Goal: Transaction & Acquisition: Obtain resource

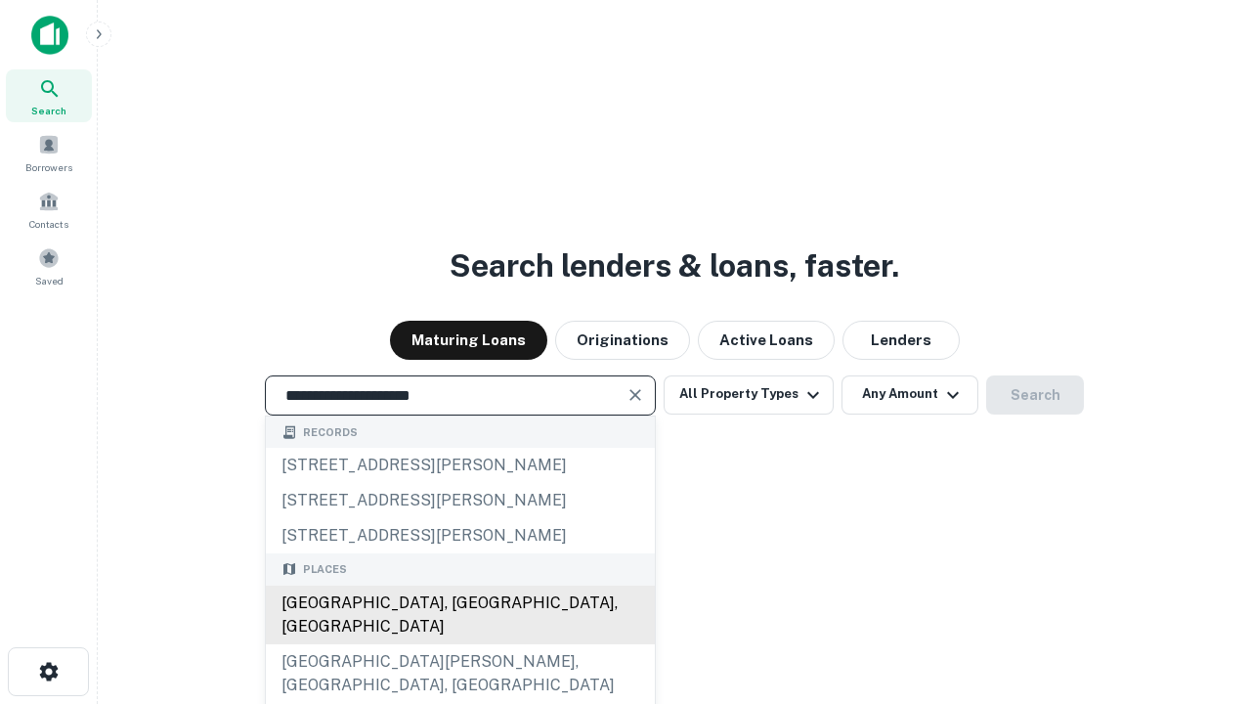
click at [459, 644] on div "Santa Monica, CA, USA" at bounding box center [460, 615] width 389 height 59
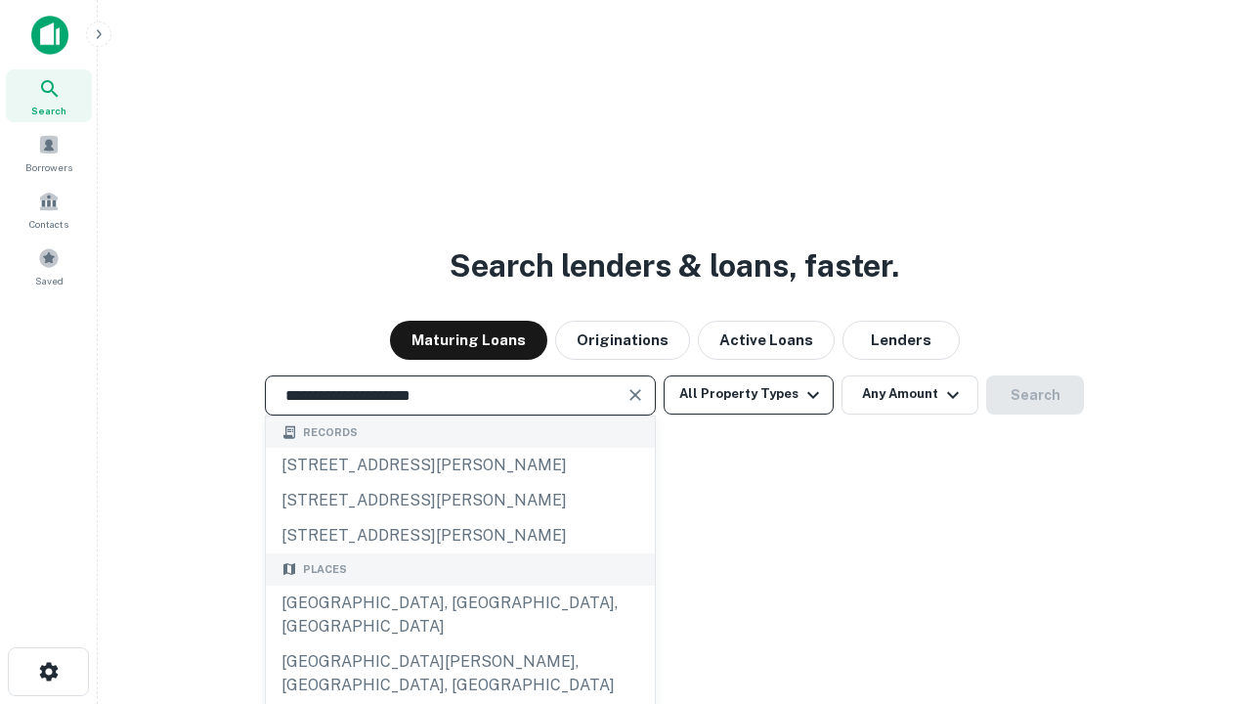
type input "**********"
click at [749, 394] on button "All Property Types" at bounding box center [749, 394] width 170 height 39
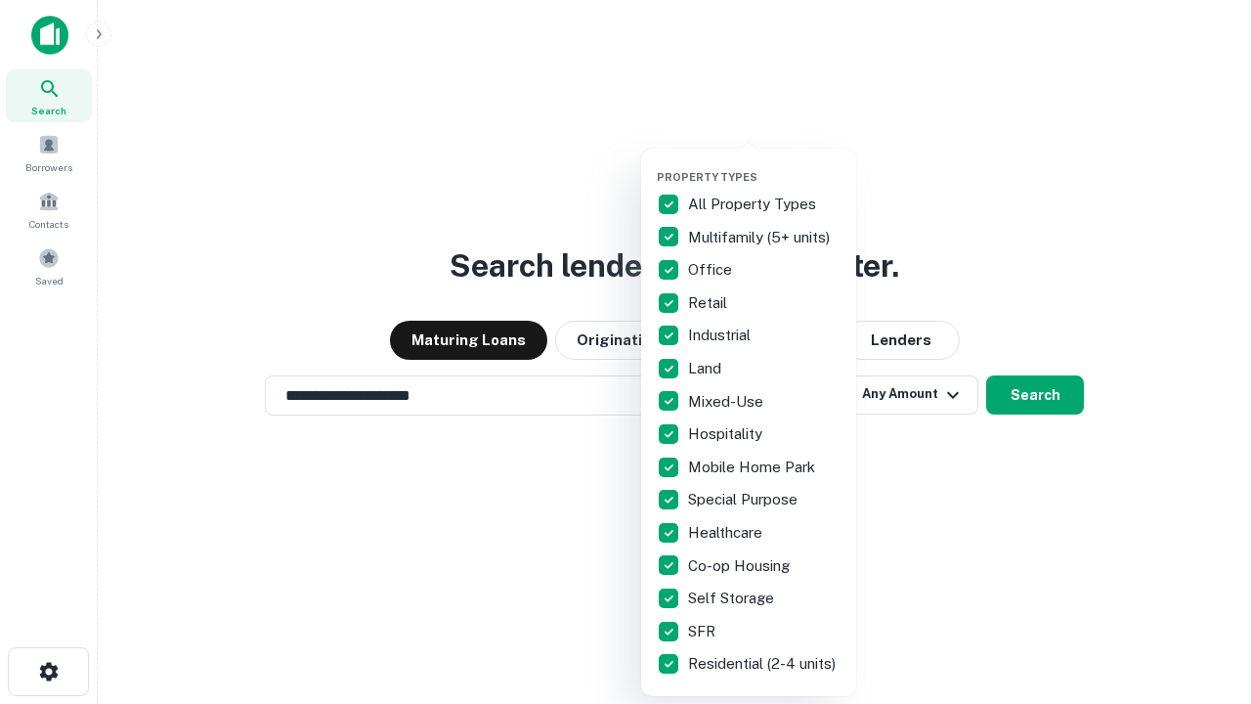
click at [764, 164] on button "button" at bounding box center [764, 164] width 215 height 1
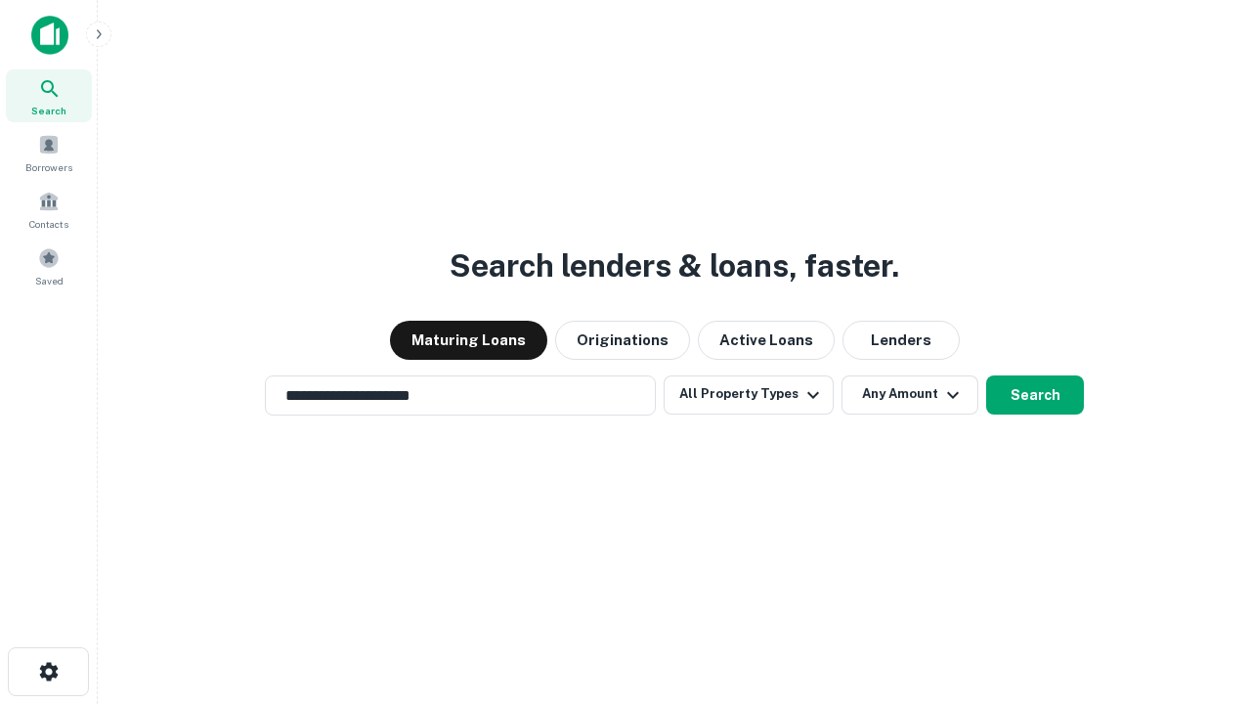
scroll to position [30, 0]
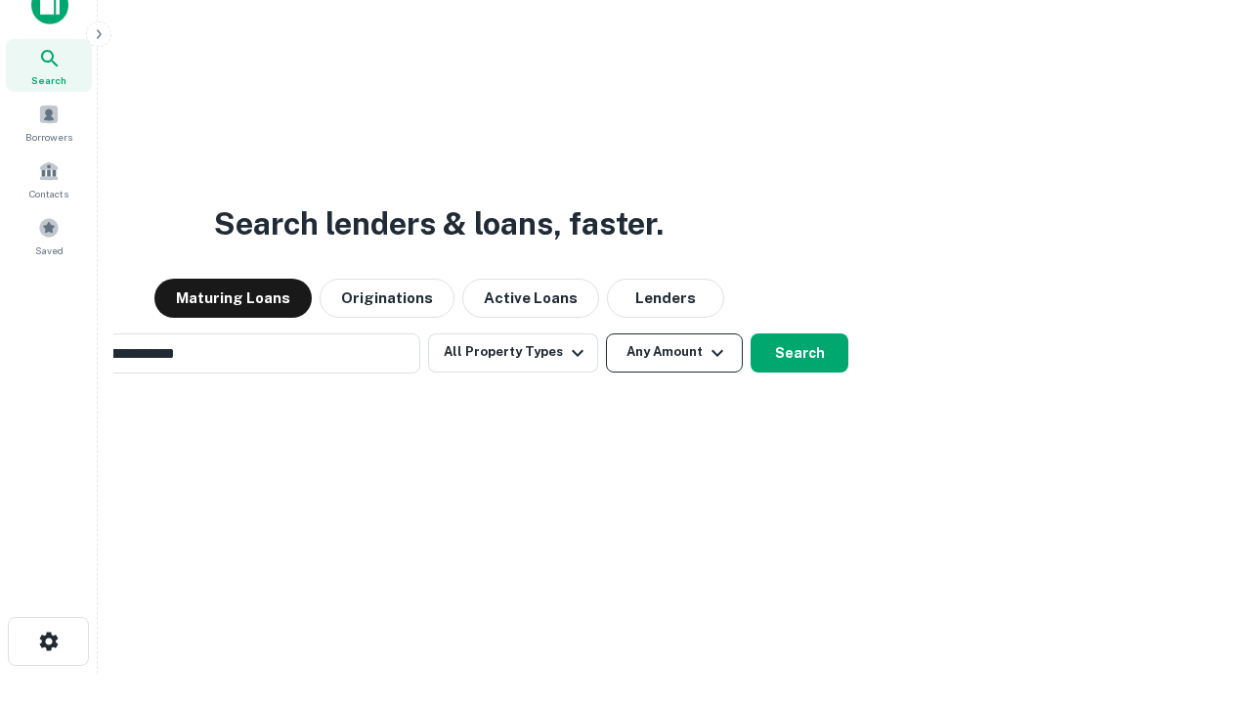
click at [606, 333] on button "Any Amount" at bounding box center [674, 352] width 137 height 39
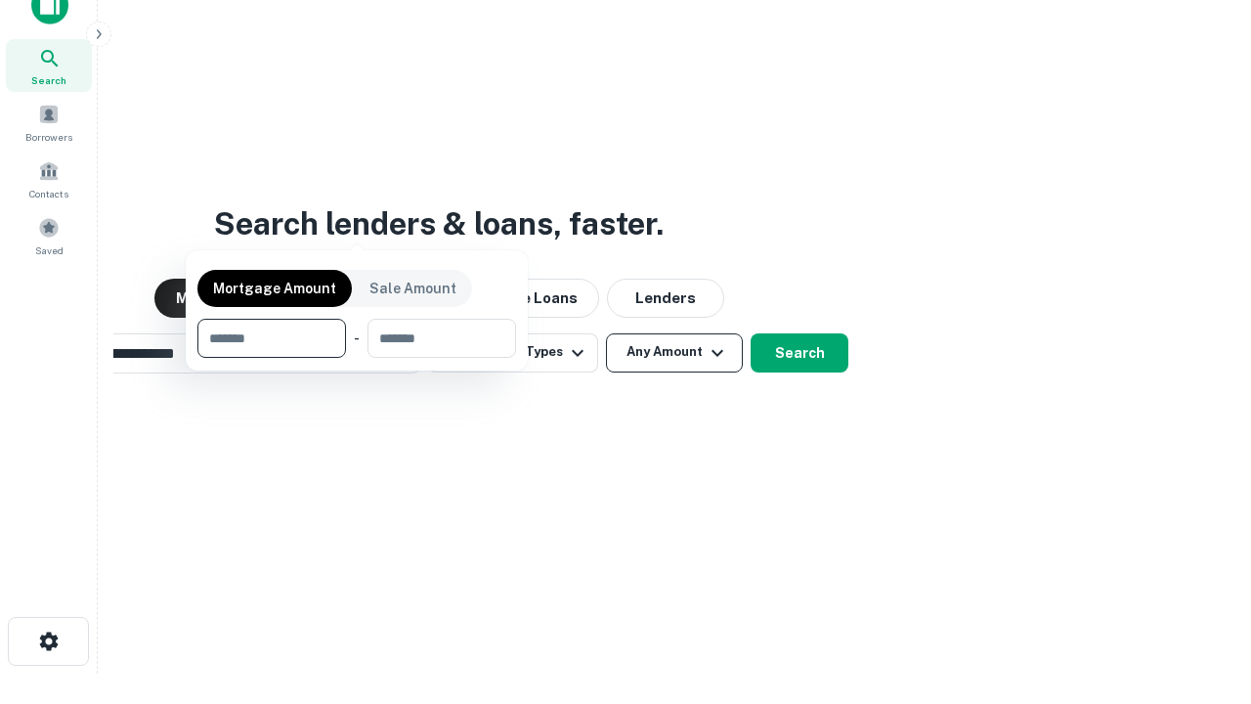
scroll to position [141, 553]
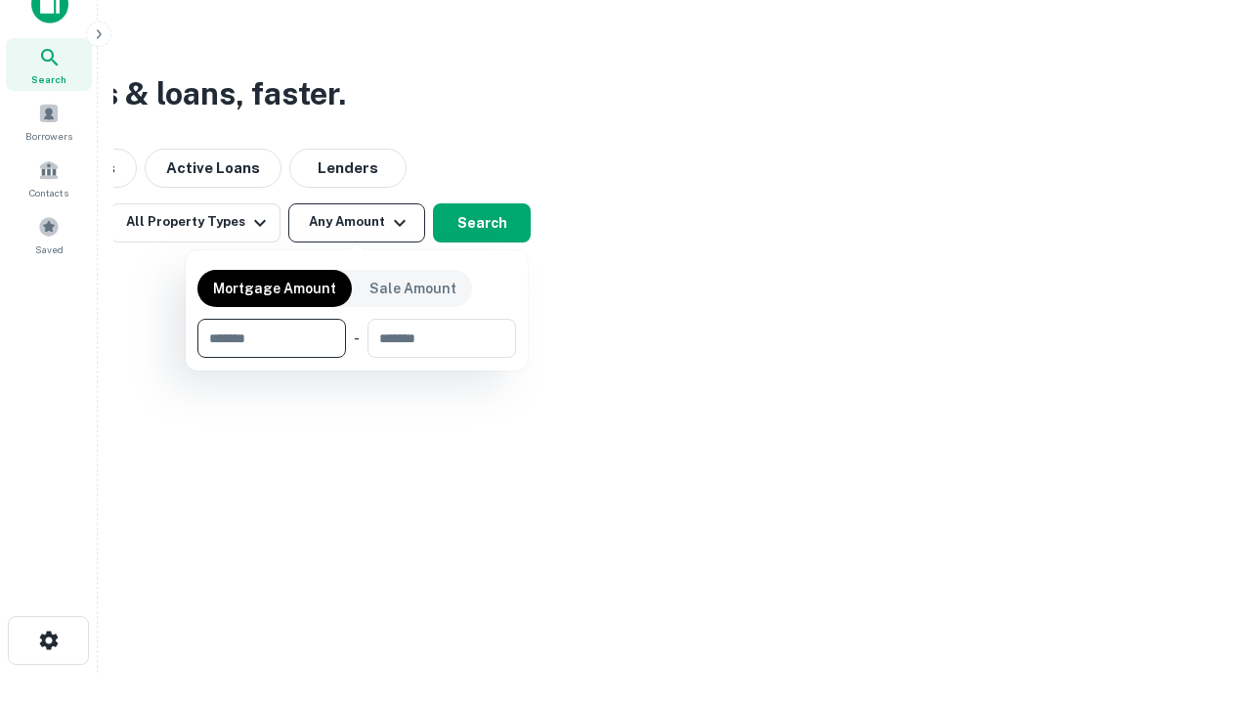
type input "*******"
click at [357, 358] on button "button" at bounding box center [356, 358] width 319 height 1
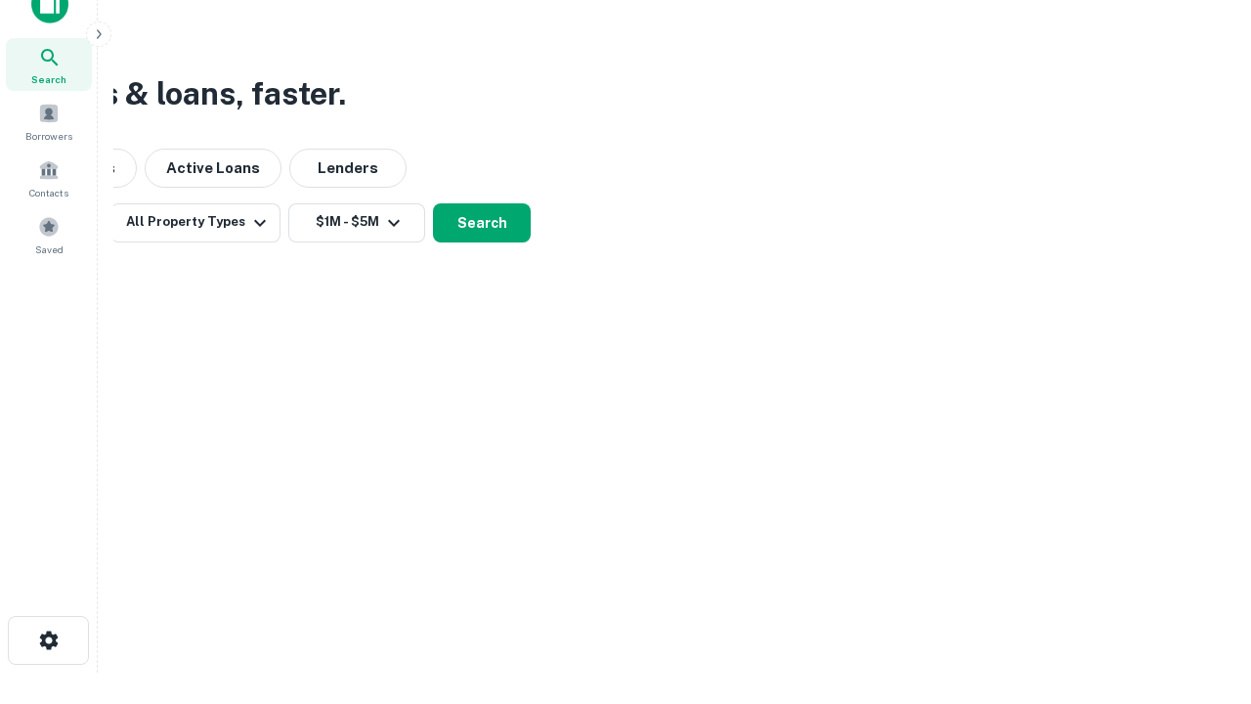
scroll to position [12, 361]
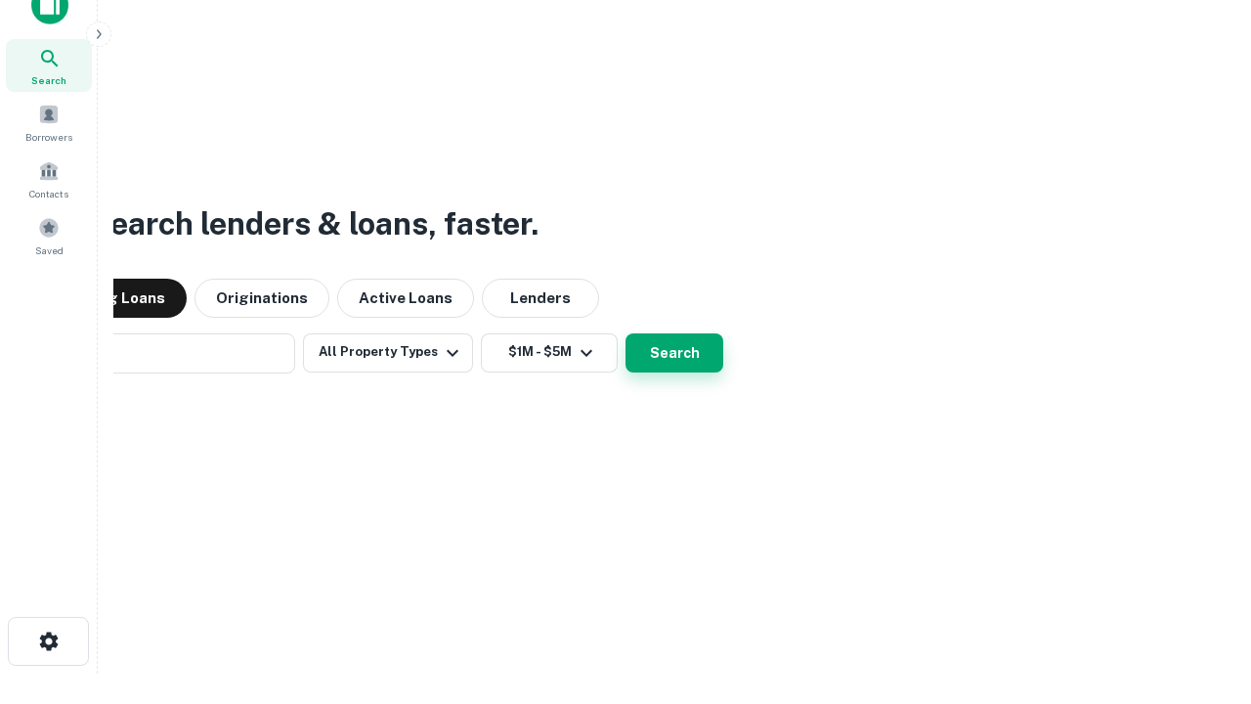
click at [626, 333] on button "Search" at bounding box center [675, 352] width 98 height 39
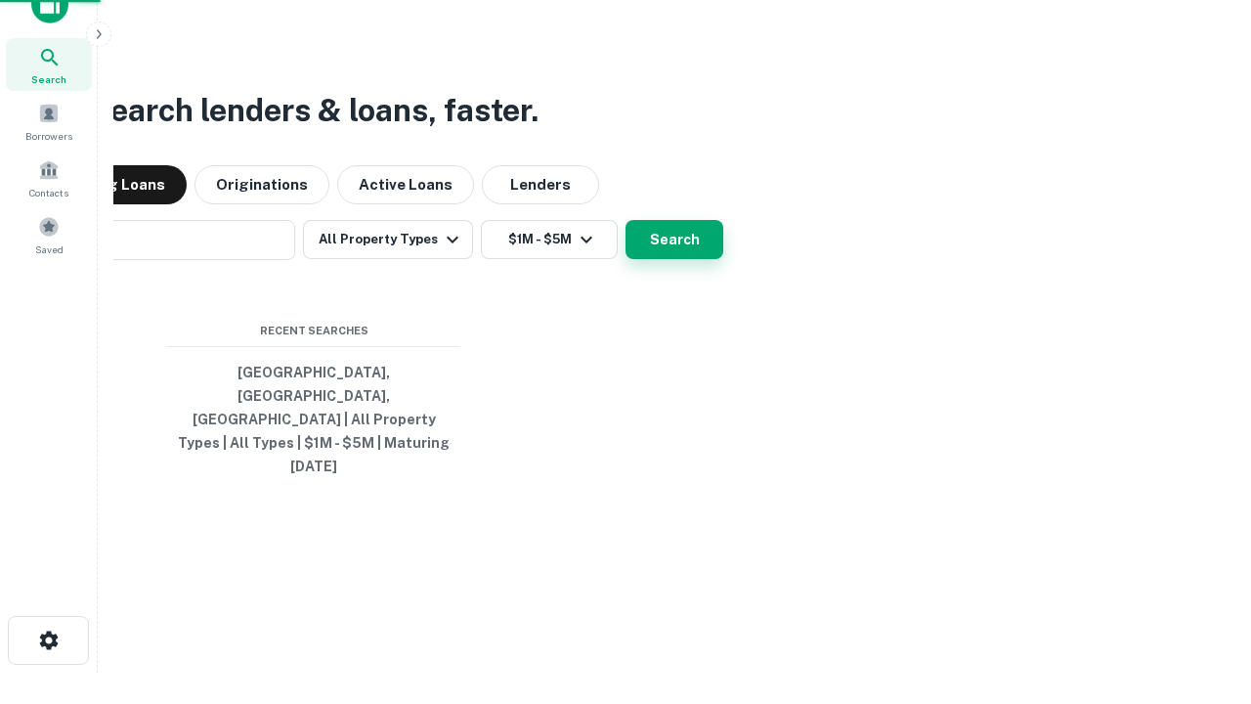
scroll to position [52, 553]
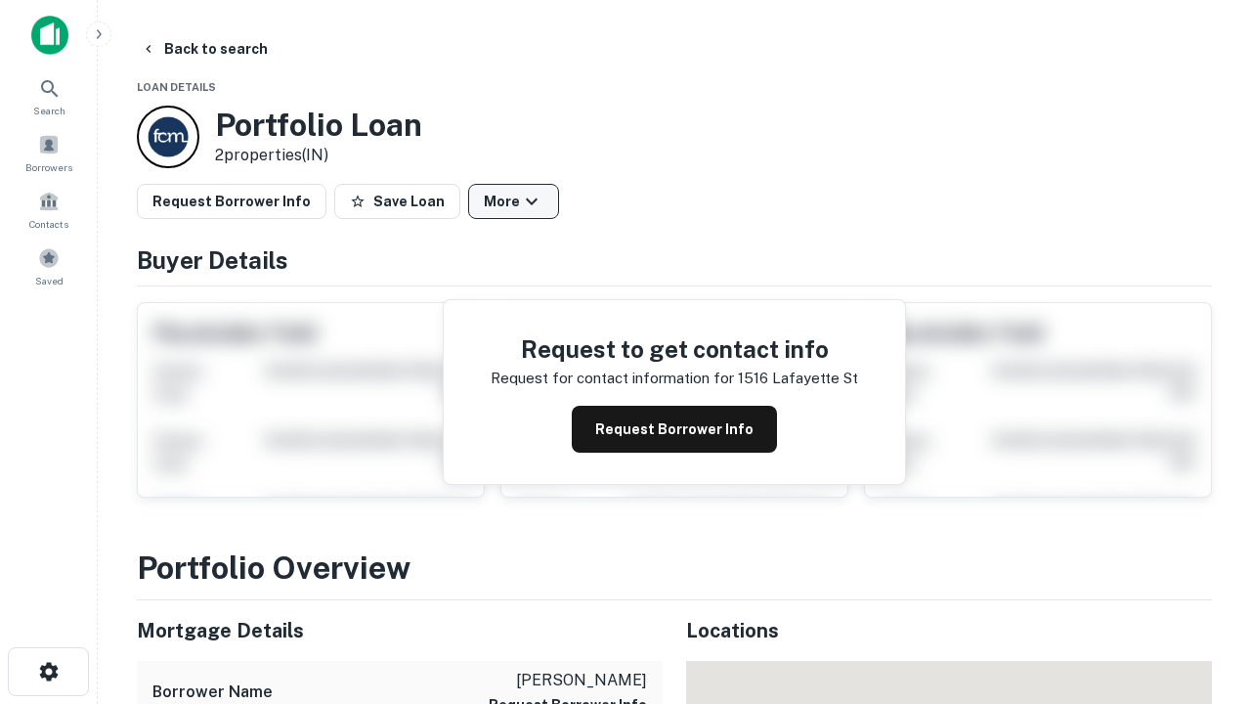
click at [513, 201] on button "More" at bounding box center [513, 201] width 91 height 35
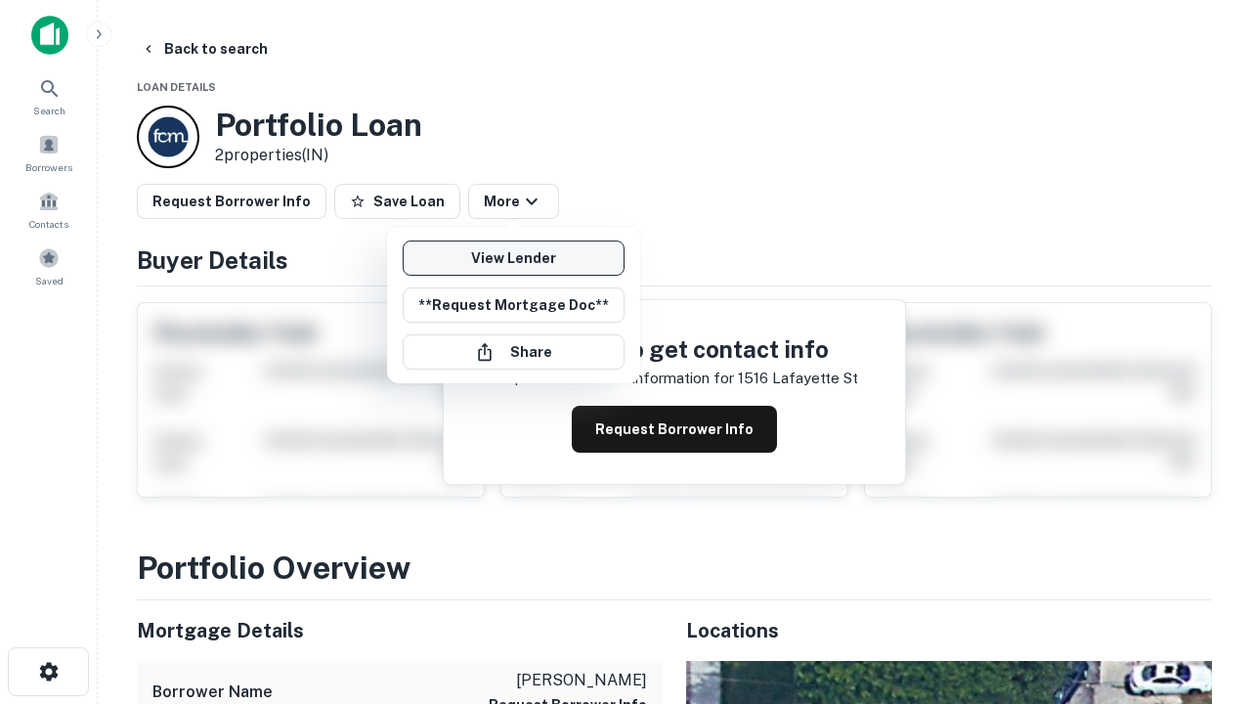
click at [513, 258] on link "View Lender" at bounding box center [514, 257] width 222 height 35
